Goal: Navigation & Orientation: Find specific page/section

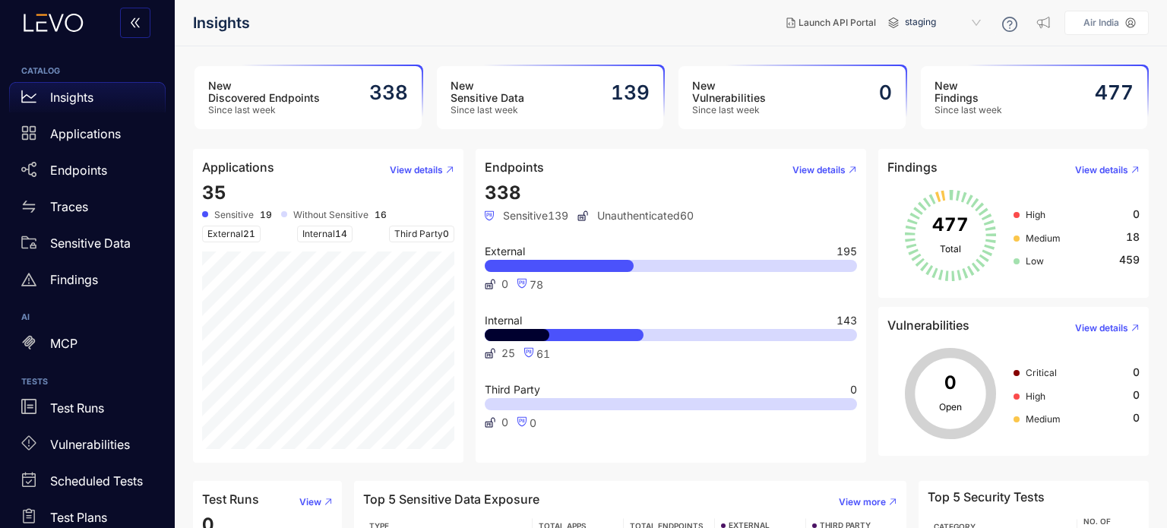
click at [1080, 87] on div "New Findings Since last week 477" at bounding box center [1034, 97] width 227 height 63
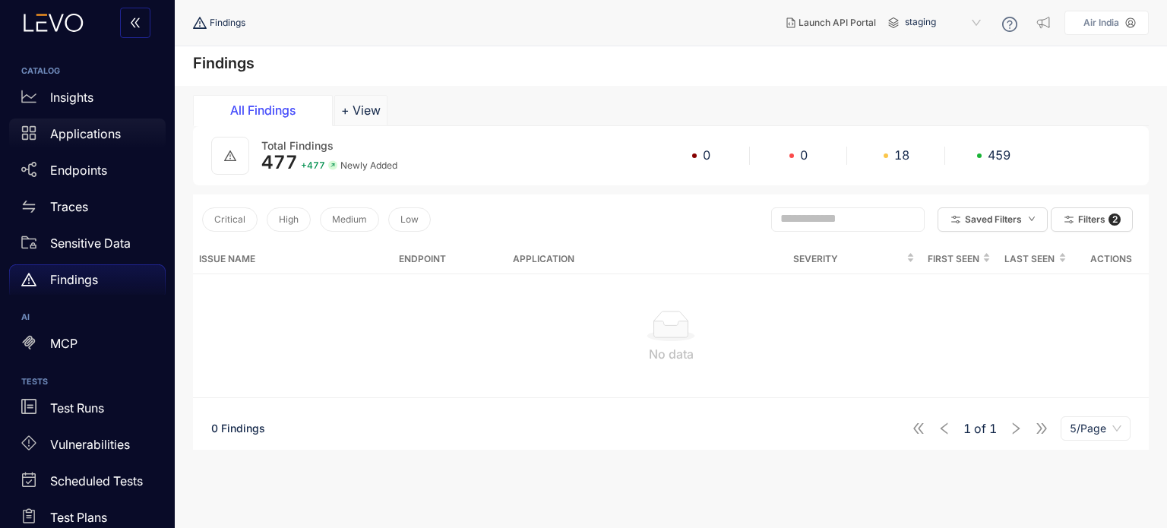
click at [88, 133] on p "Applications" at bounding box center [85, 134] width 71 height 14
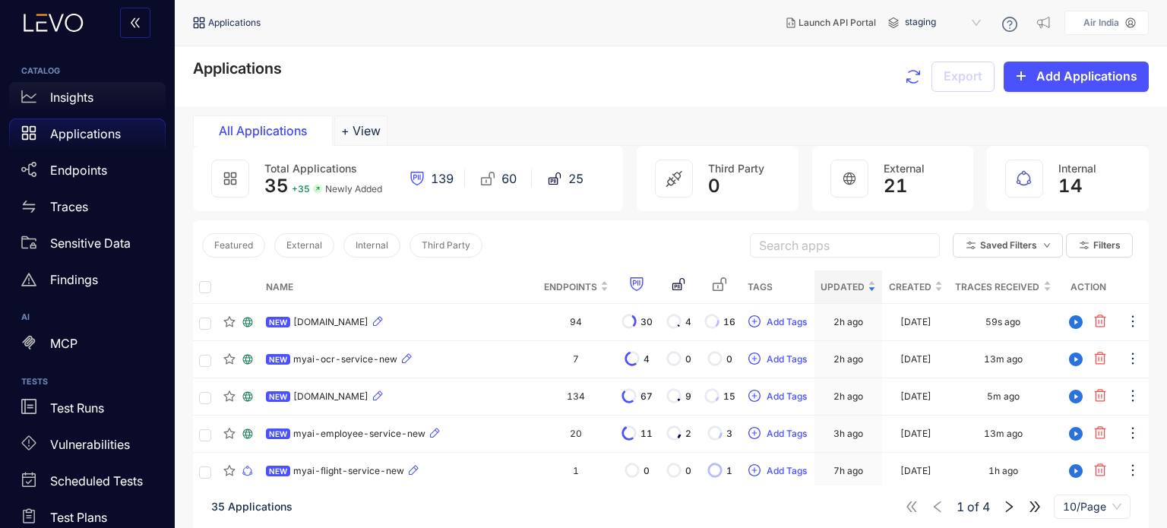
click at [91, 95] on p "Insights" at bounding box center [71, 97] width 43 height 14
